Goal: Check status: Check status

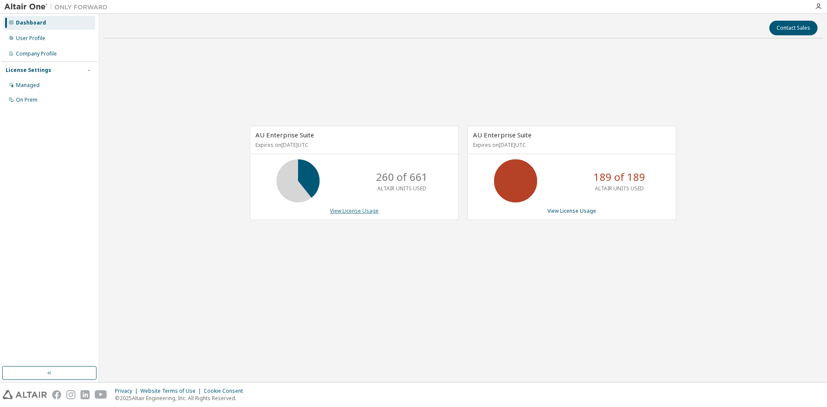
click at [371, 212] on link "View License Usage" at bounding box center [354, 210] width 49 height 7
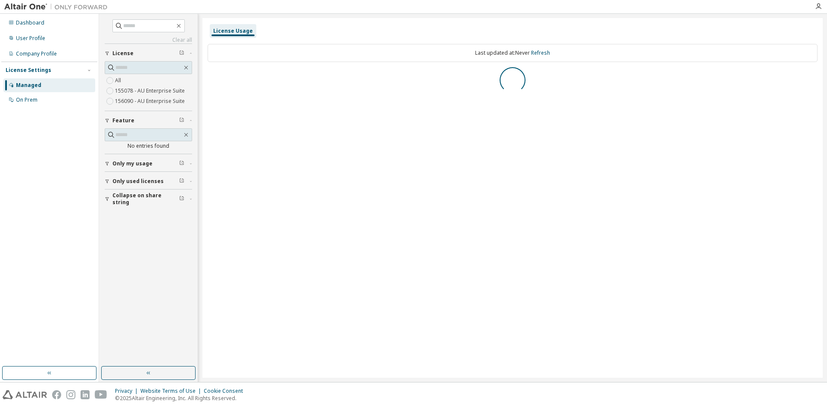
click at [137, 162] on span "Only my usage" at bounding box center [132, 163] width 40 height 7
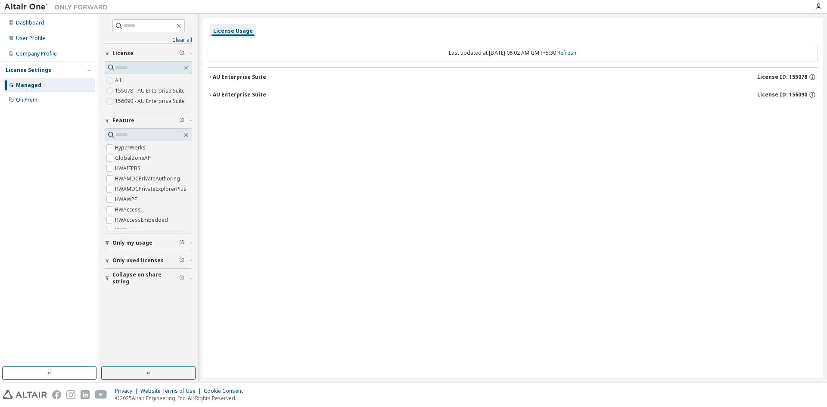
click at [211, 76] on icon "button" at bounding box center [210, 77] width 5 height 5
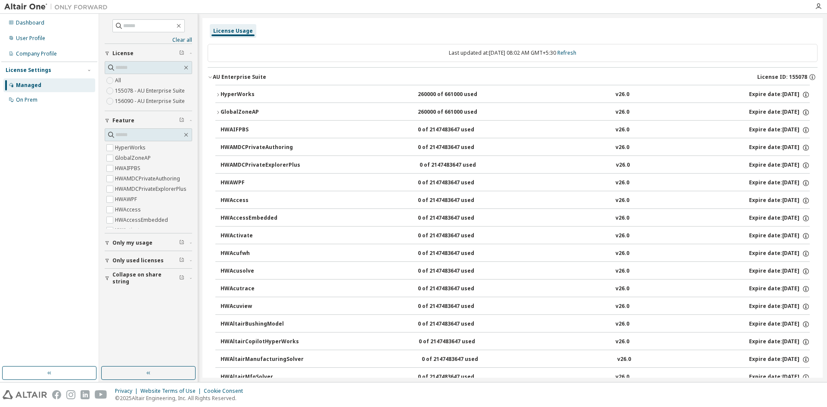
click at [217, 111] on icon "button" at bounding box center [217, 112] width 5 height 5
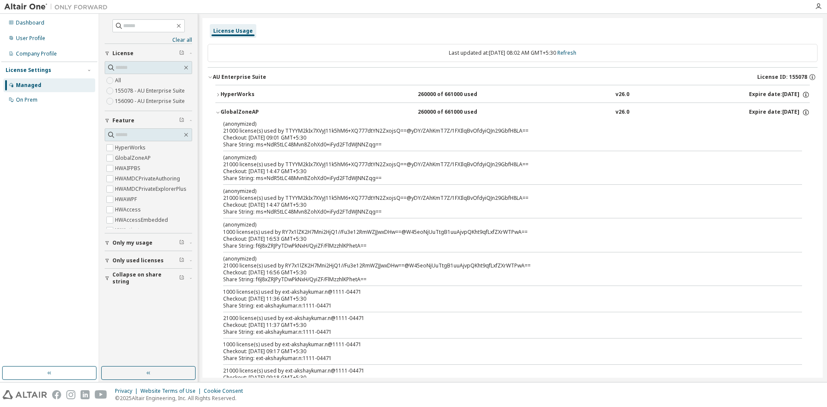
click at [220, 111] on icon "button" at bounding box center [217, 112] width 5 height 5
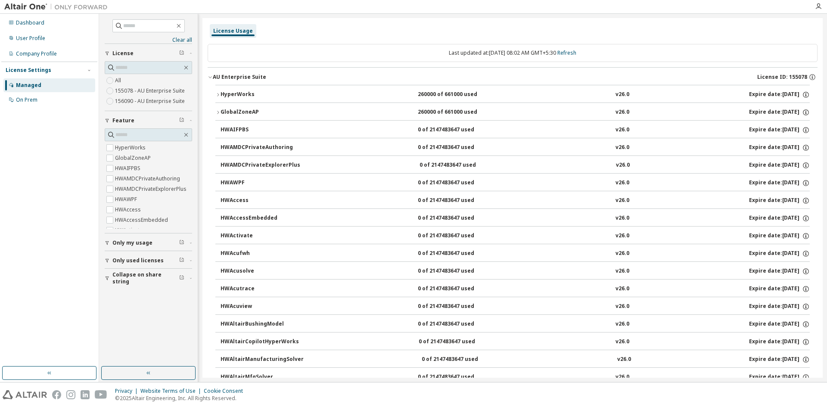
click at [220, 93] on icon "button" at bounding box center [217, 94] width 5 height 5
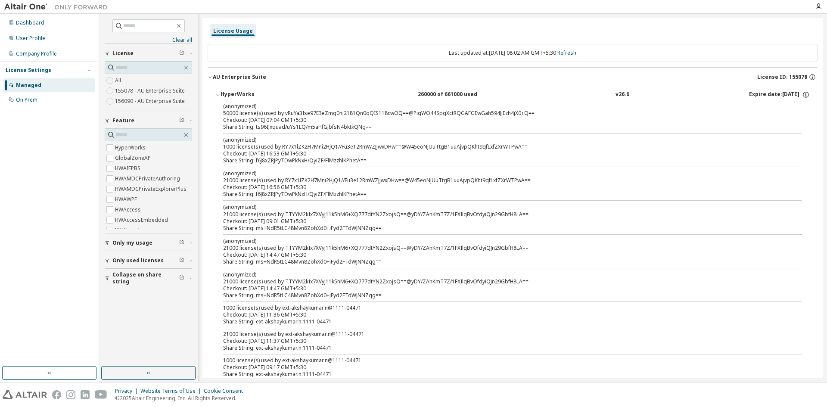
click at [220, 93] on icon "button" at bounding box center [217, 94] width 5 height 5
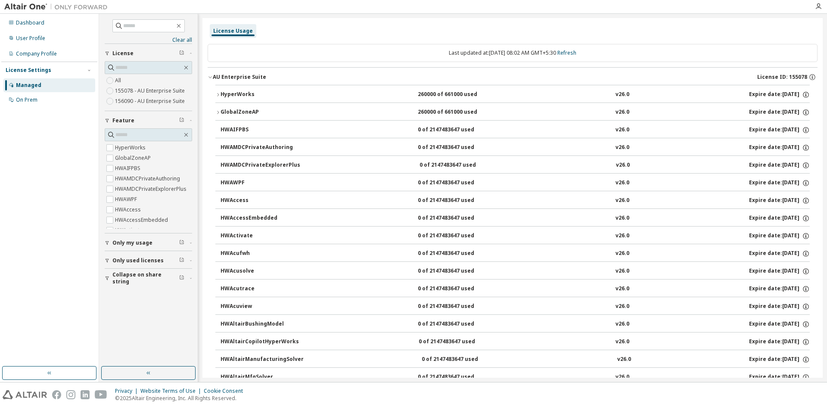
click at [210, 74] on button "AU Enterprise Suite License ID: 155078" at bounding box center [513, 77] width 610 height 19
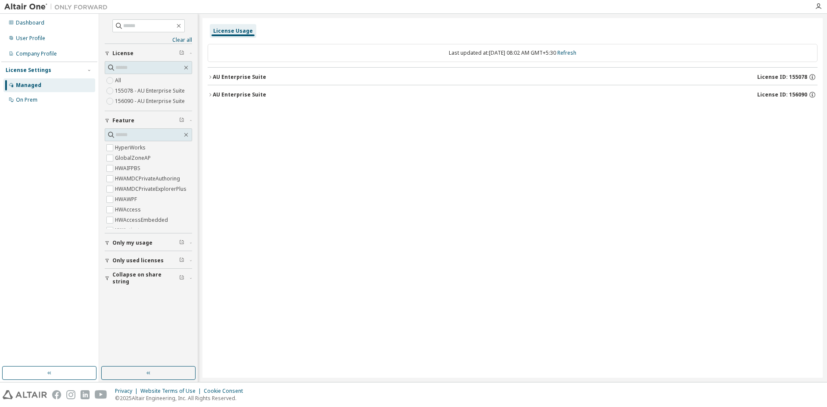
click at [210, 94] on icon "button" at bounding box center [210, 94] width 5 height 5
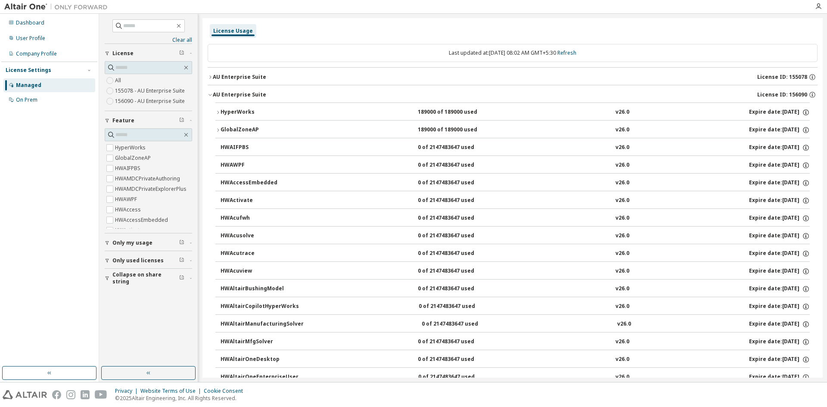
click at [219, 130] on icon "button" at bounding box center [218, 129] width 2 height 3
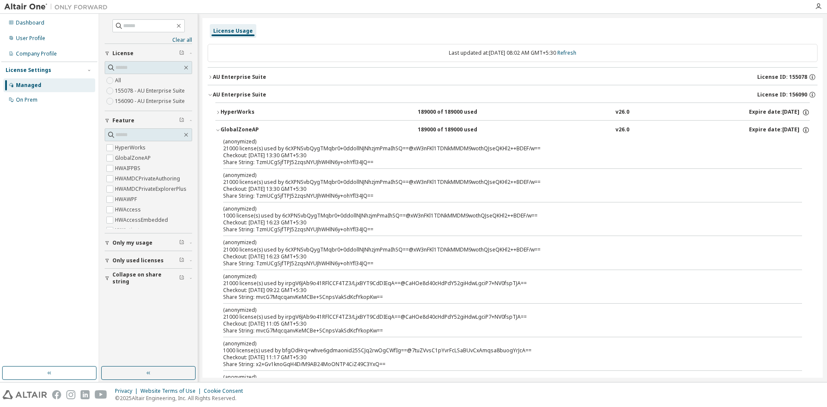
click at [218, 129] on icon "button" at bounding box center [217, 130] width 5 height 5
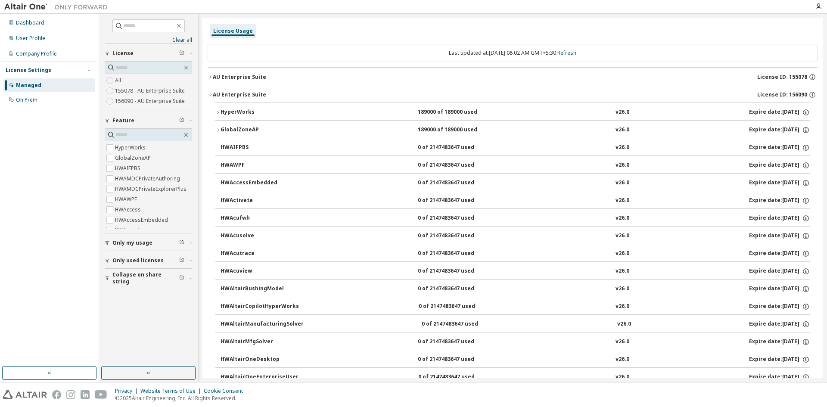
click at [125, 240] on span "Only my usage" at bounding box center [132, 243] width 40 height 7
click at [210, 94] on icon "button" at bounding box center [210, 94] width 5 height 5
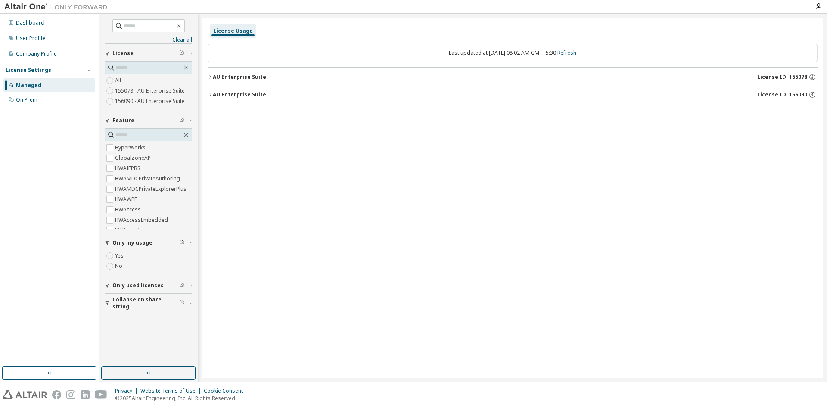
click at [212, 78] on icon "button" at bounding box center [210, 77] width 5 height 5
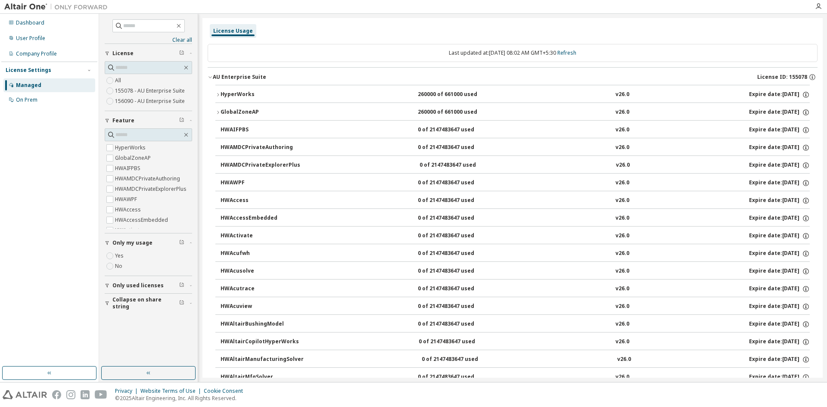
click at [218, 112] on icon "button" at bounding box center [218, 112] width 2 height 3
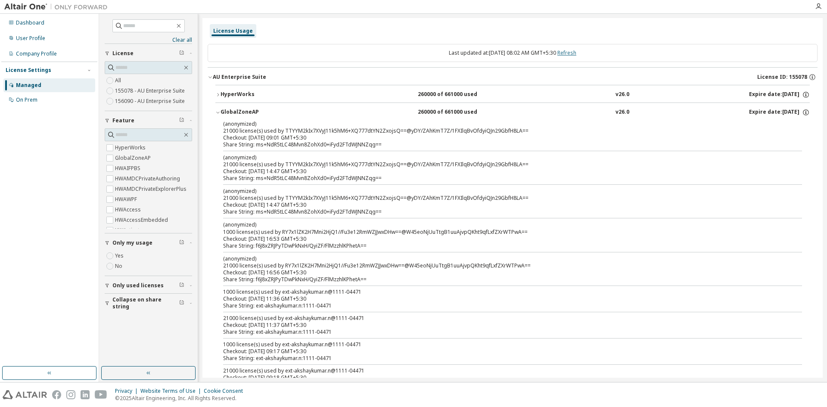
click at [576, 53] on link "Refresh" at bounding box center [567, 52] width 19 height 7
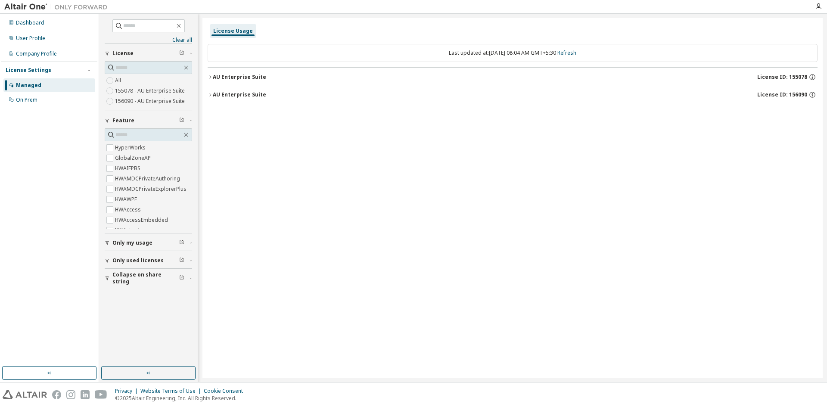
click at [209, 77] on icon "button" at bounding box center [210, 77] width 5 height 5
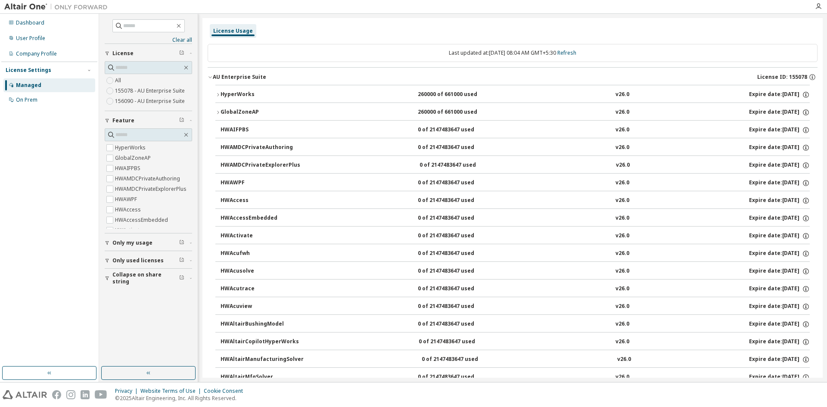
click at [217, 95] on icon "button" at bounding box center [217, 94] width 5 height 5
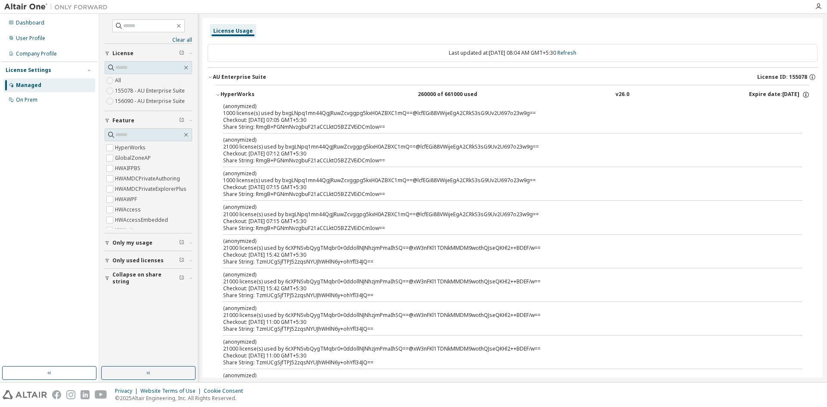
click at [218, 94] on icon "button" at bounding box center [217, 94] width 5 height 5
